Goal: Information Seeking & Learning: Learn about a topic

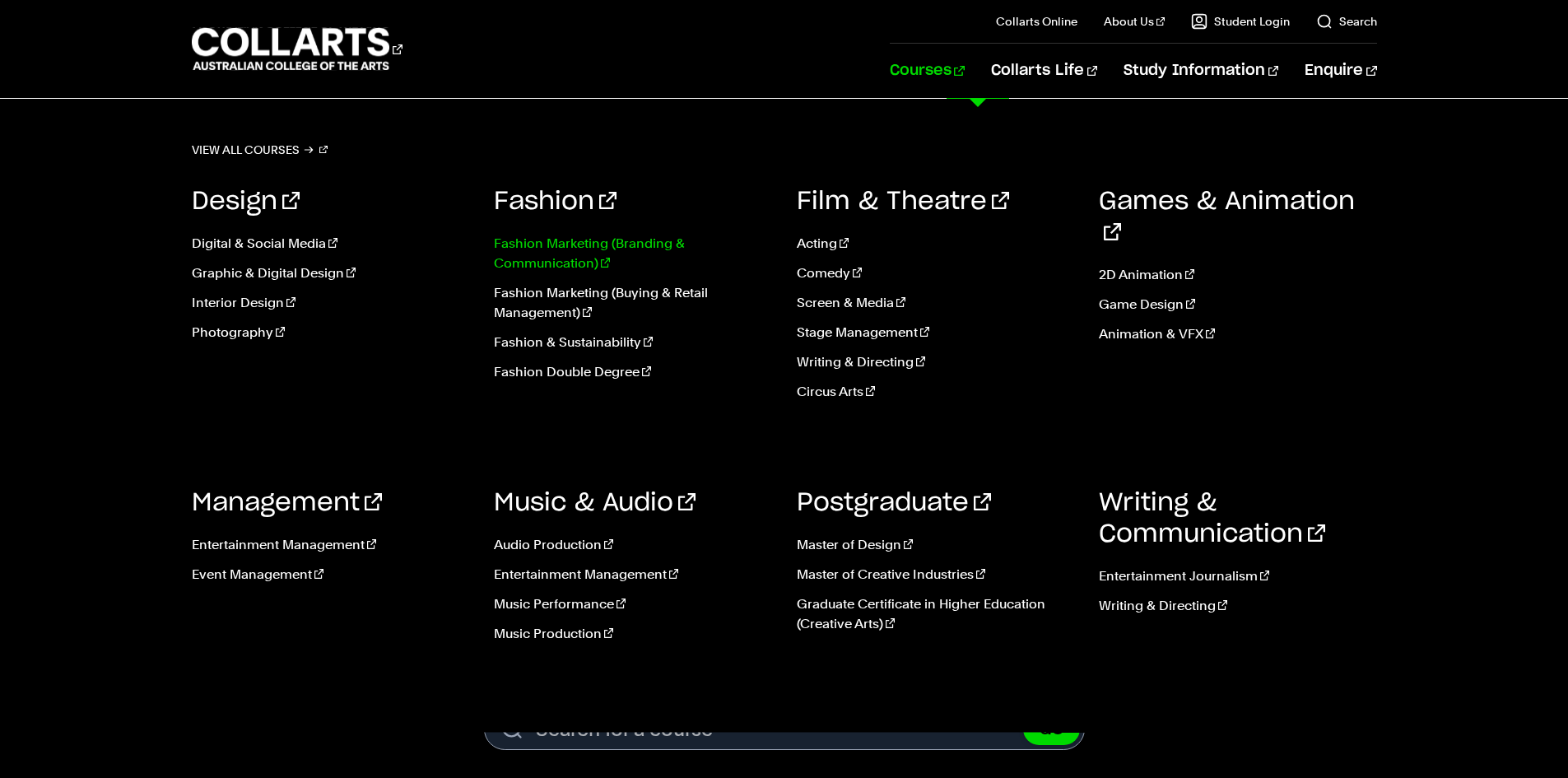
click at [625, 254] on link "Fashion Marketing (Branding & Communication)" at bounding box center [633, 253] width 278 height 40
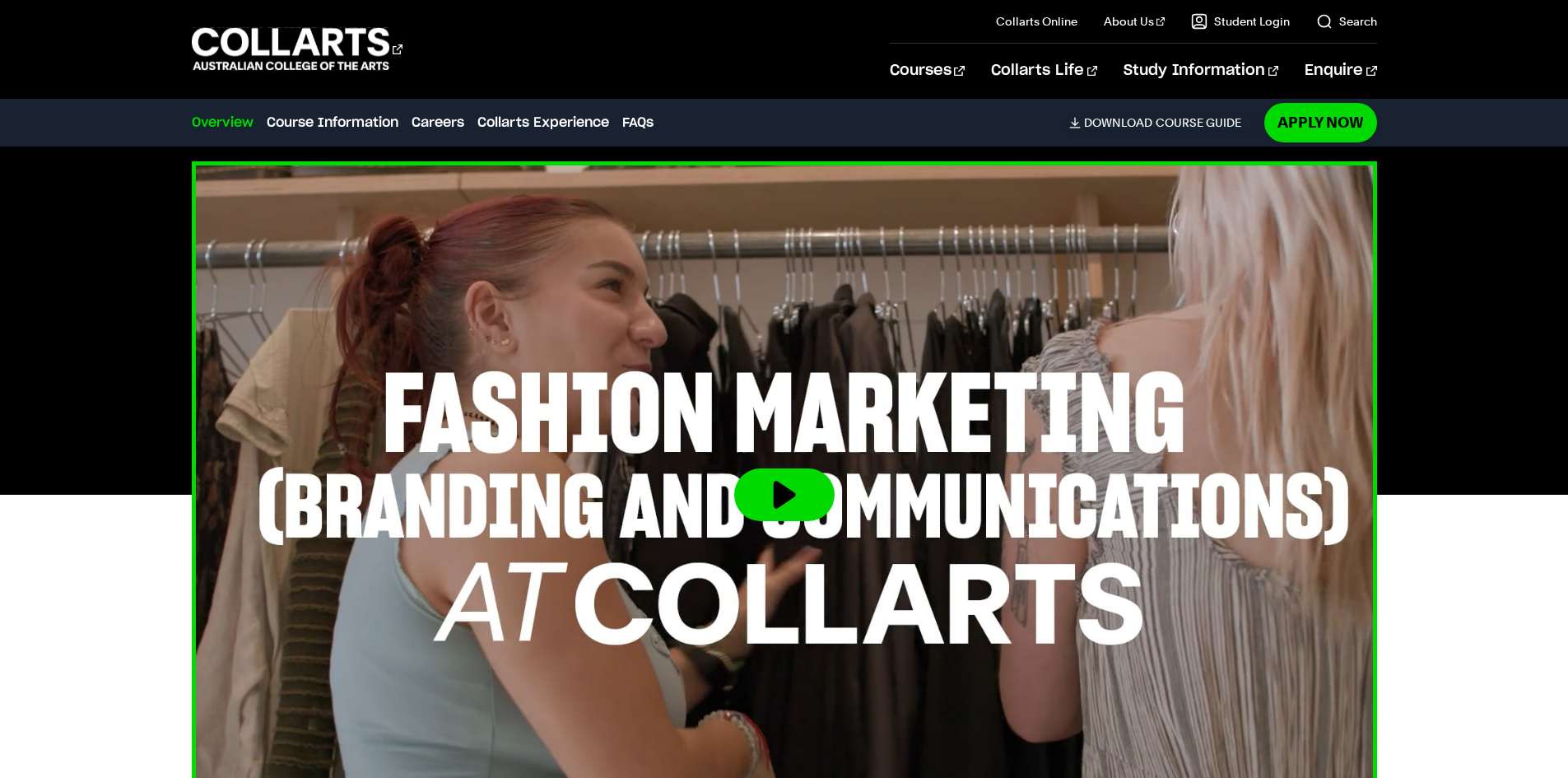
scroll to position [494, 0]
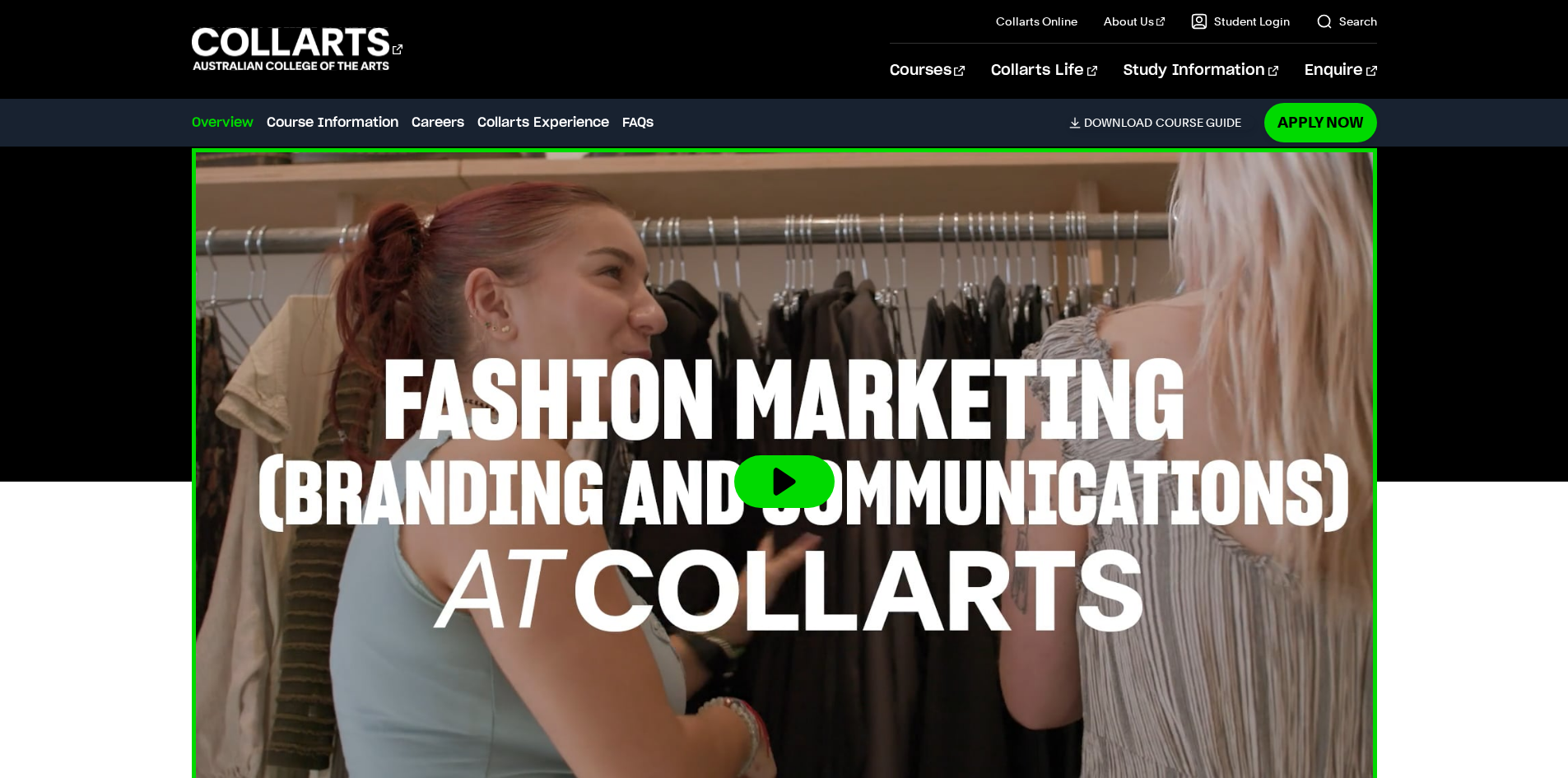
click at [820, 438] on img at bounding box center [784, 482] width 1304 height 733
click at [792, 471] on button at bounding box center [784, 482] width 101 height 53
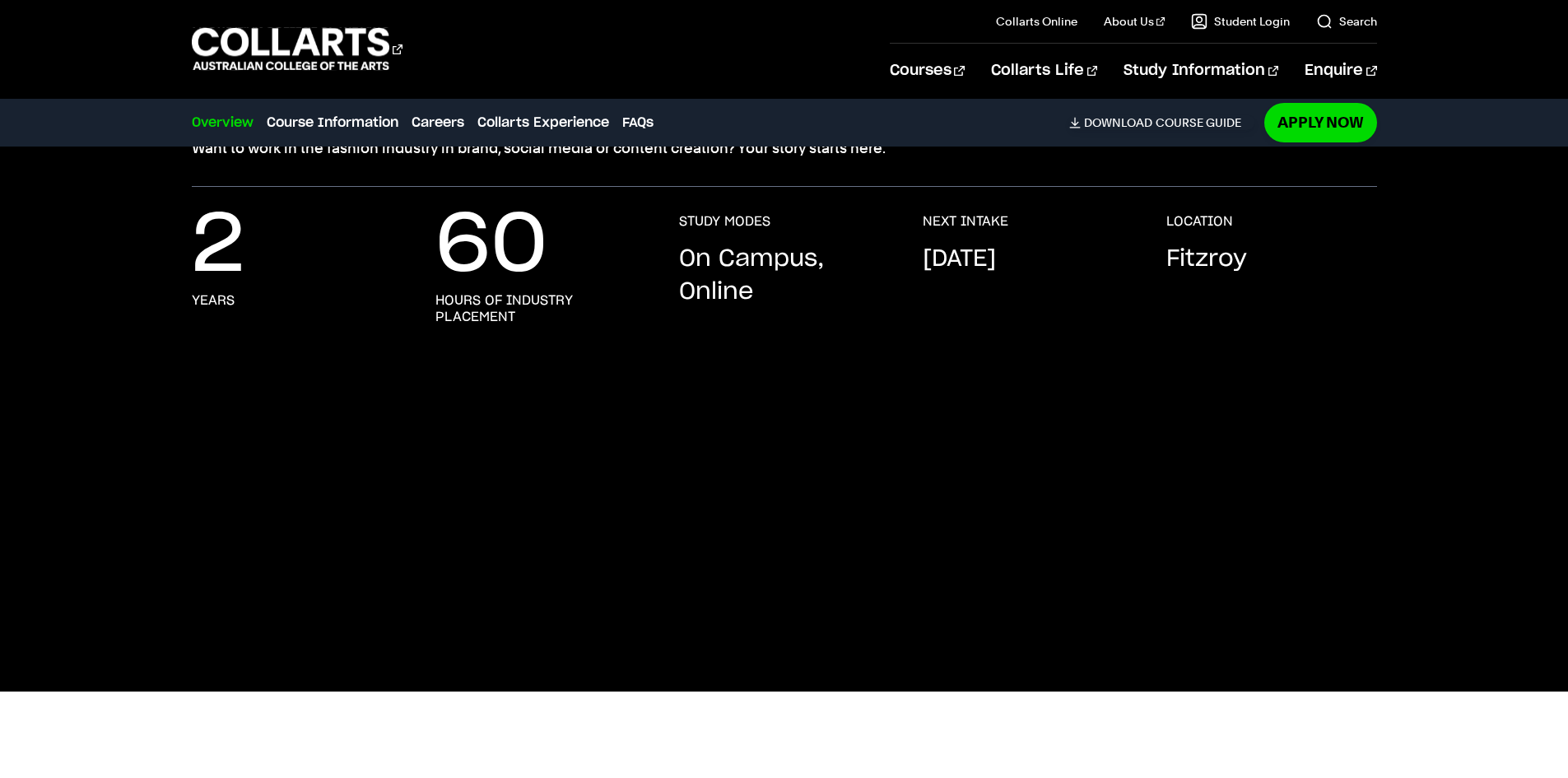
scroll to position [0, 0]
